Goal: Find specific page/section: Find specific page/section

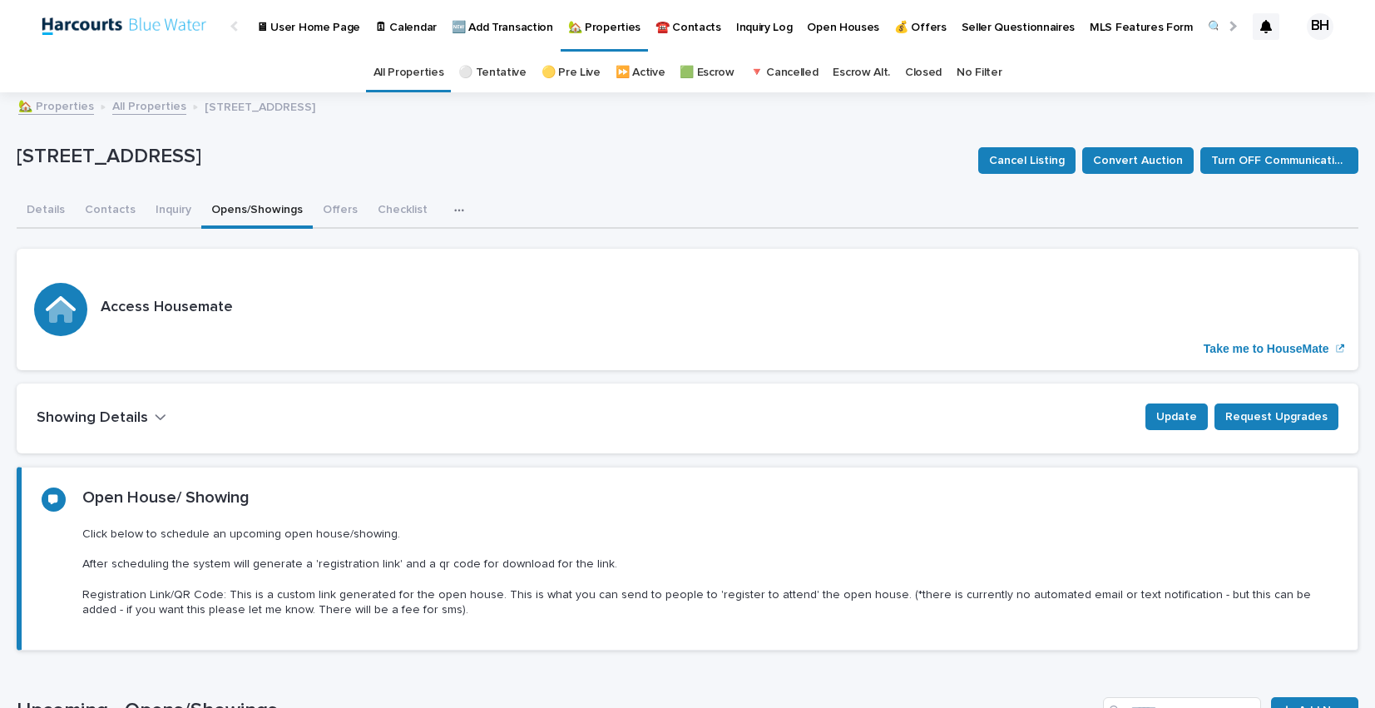
click at [145, 110] on link "All Properties" at bounding box center [149, 105] width 74 height 19
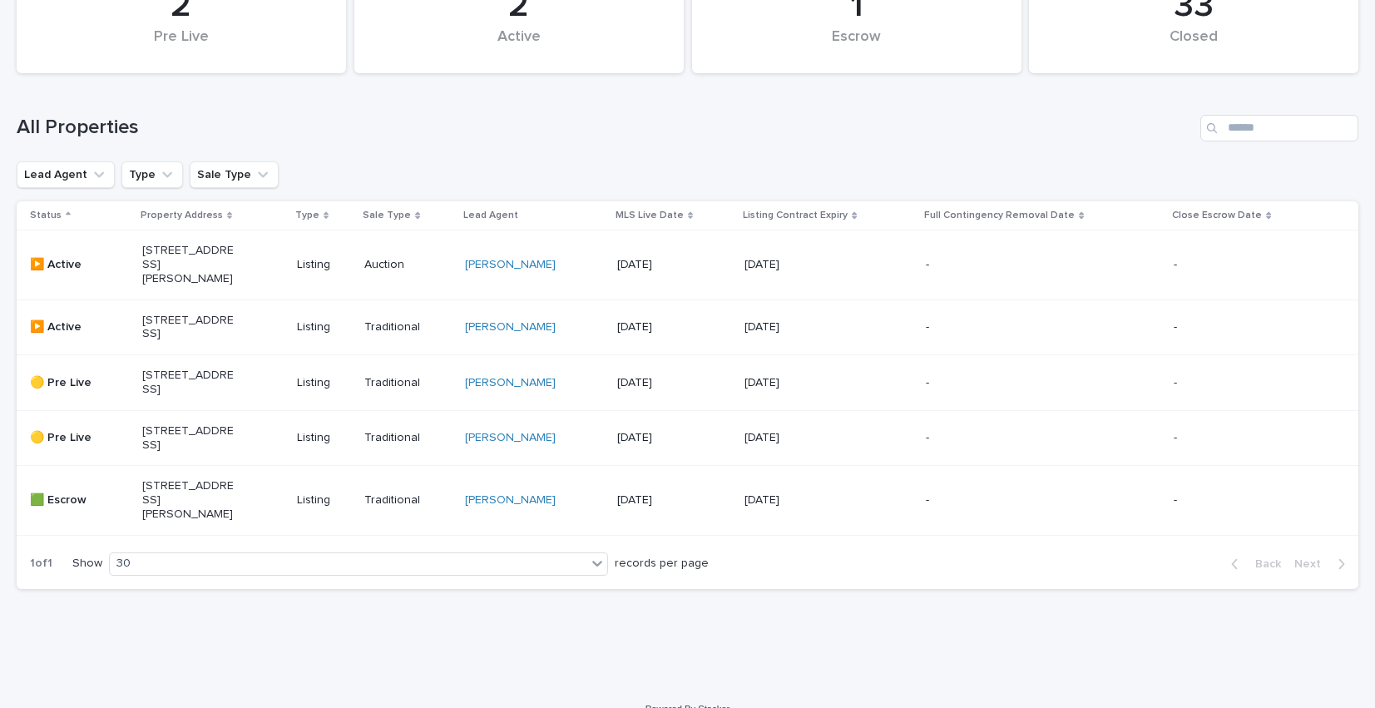
scroll to position [156, 0]
click at [191, 347] on div "[STREET_ADDRESS]" at bounding box center [212, 326] width 141 height 42
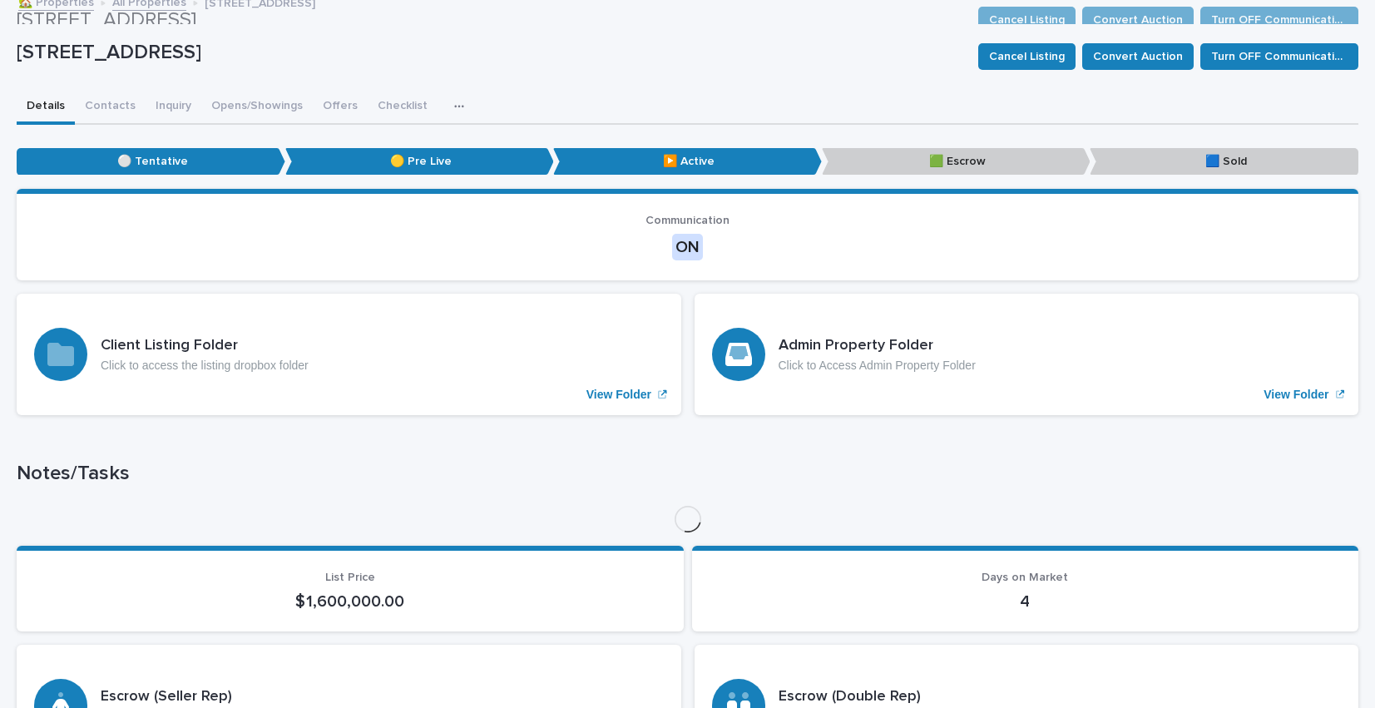
scroll to position [53, 0]
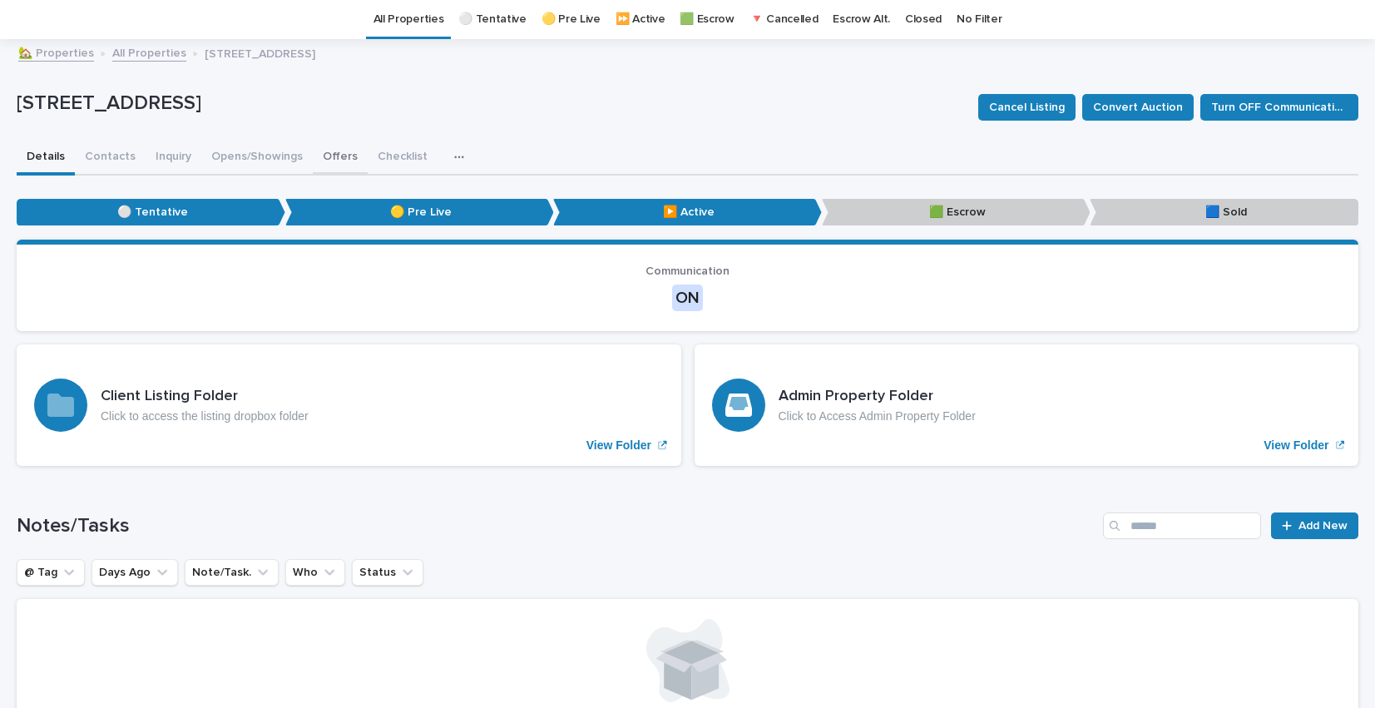
click at [339, 162] on button "Offers" at bounding box center [340, 158] width 55 height 35
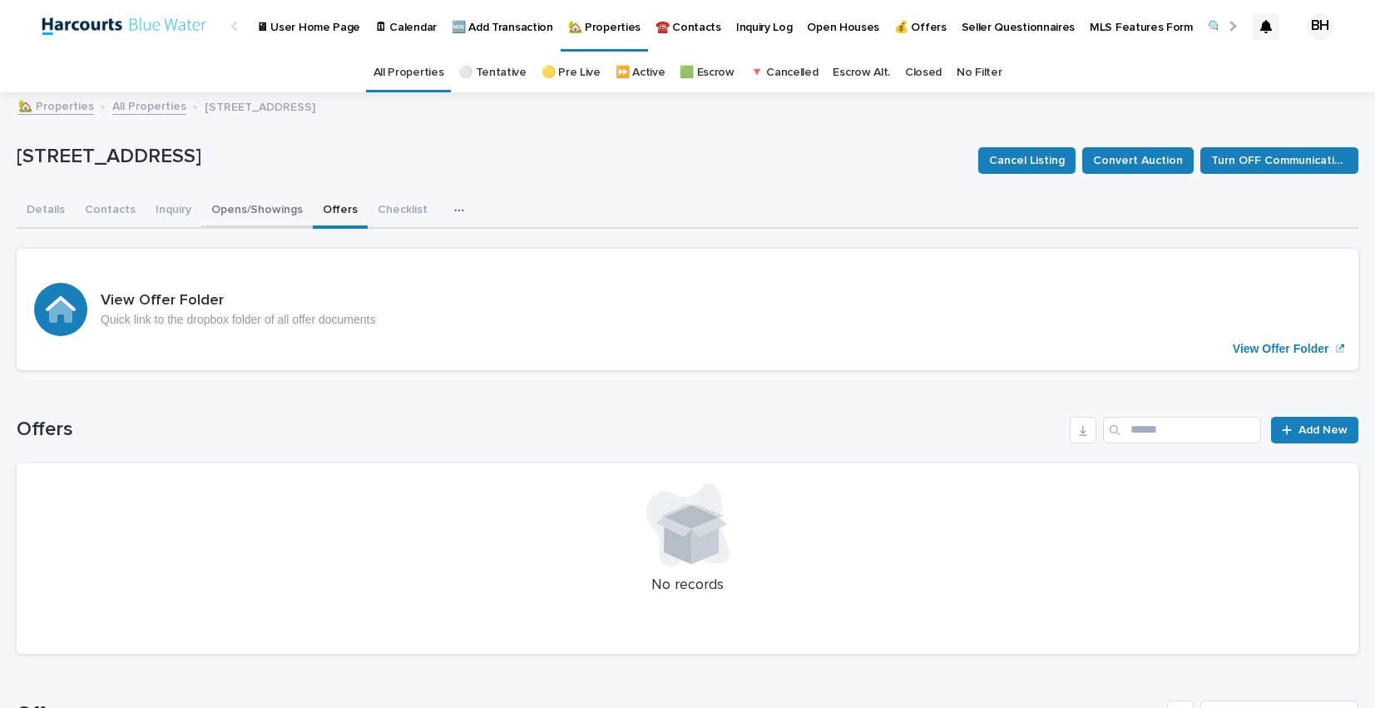
click at [224, 212] on button "Opens/Showings" at bounding box center [256, 211] width 111 height 35
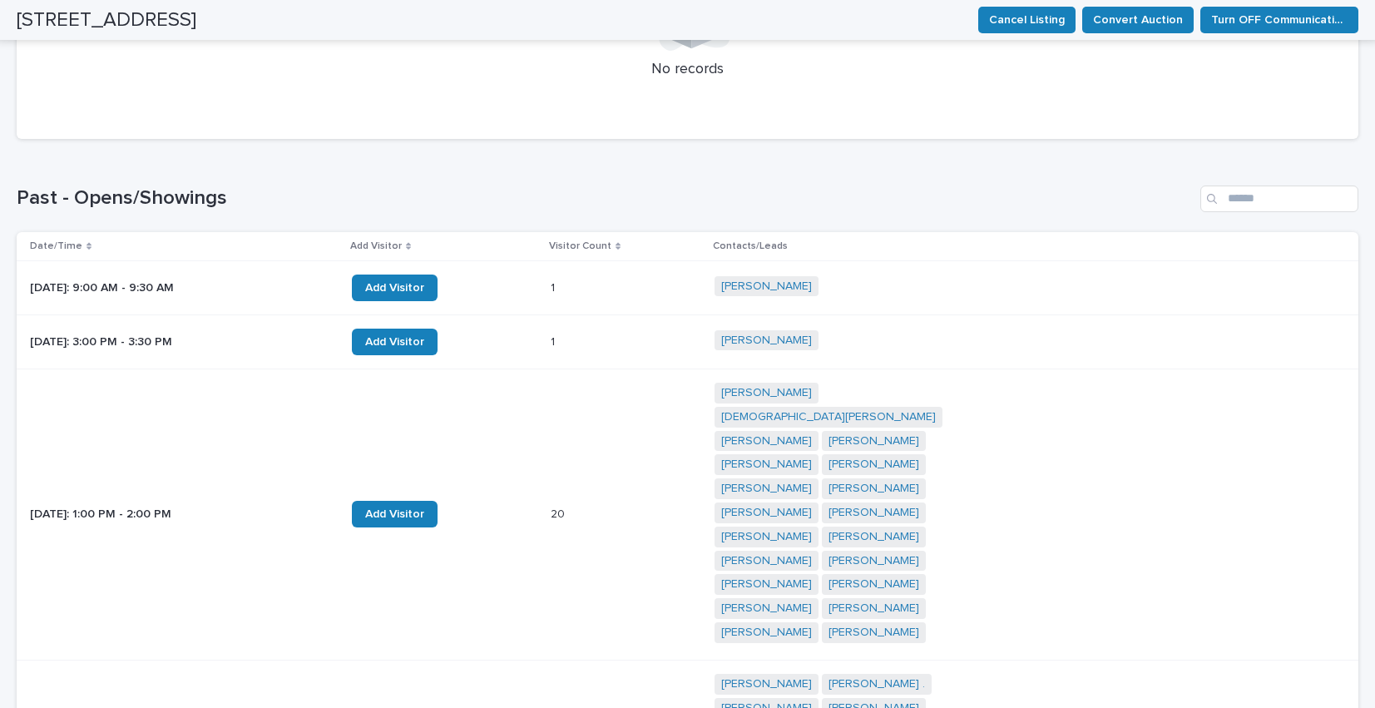
scroll to position [690, 0]
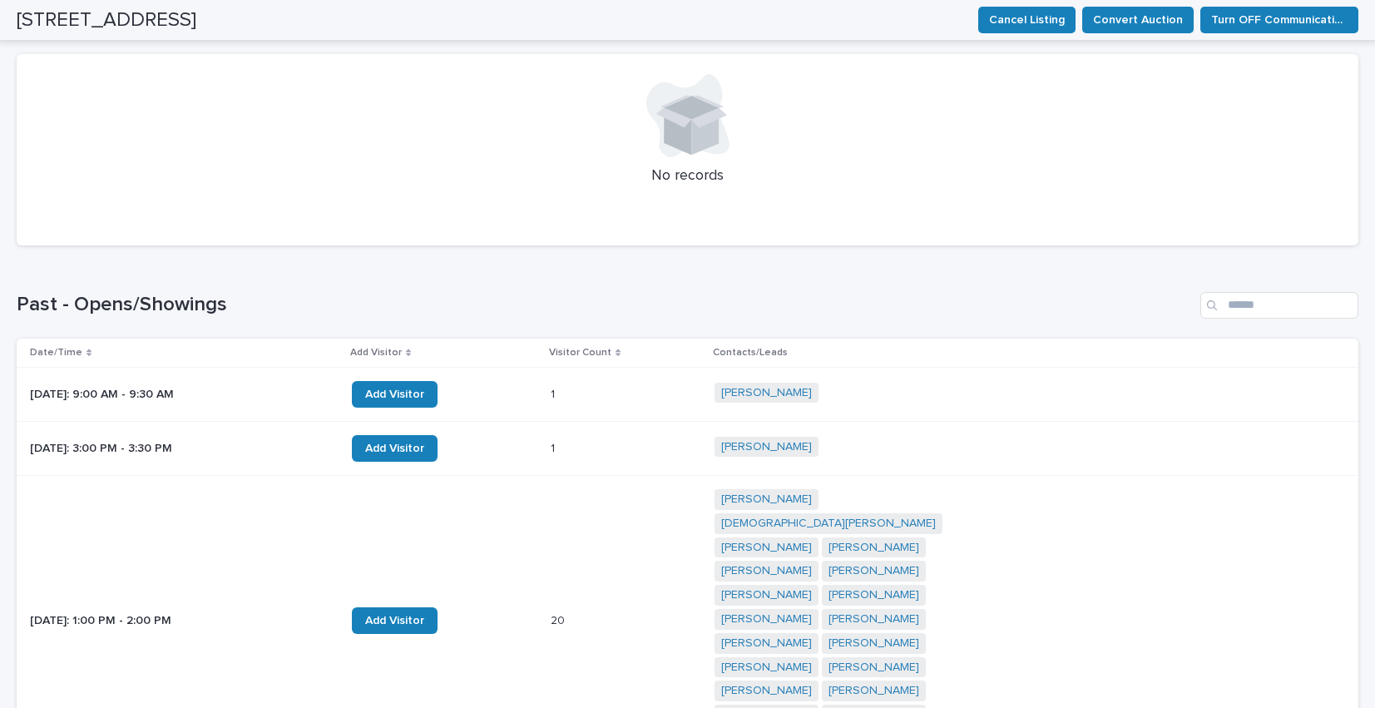
click at [671, 290] on div "Loading... Saving… Past - Opens/Showings Date/Time Add Visitor Visitor Count Co…" at bounding box center [688, 608] width 1342 height 698
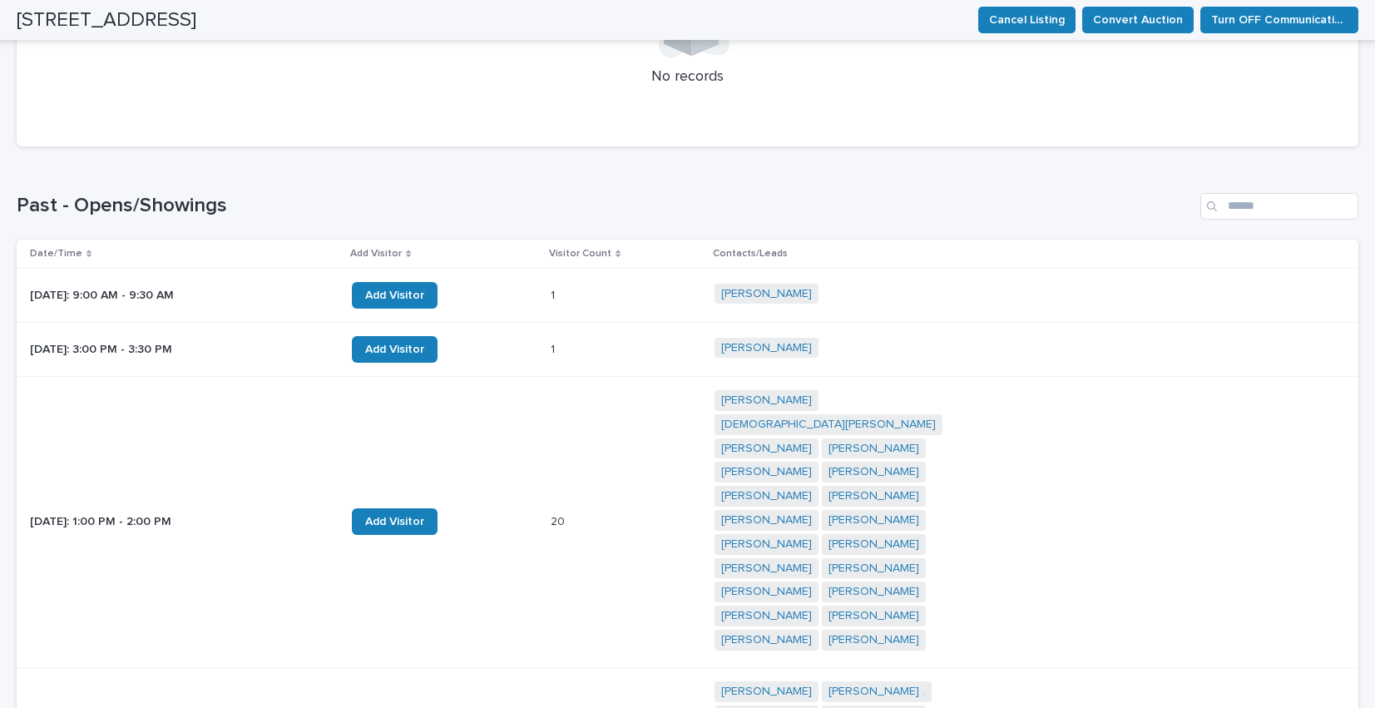
scroll to position [791, 0]
